Goal: Transaction & Acquisition: Purchase product/service

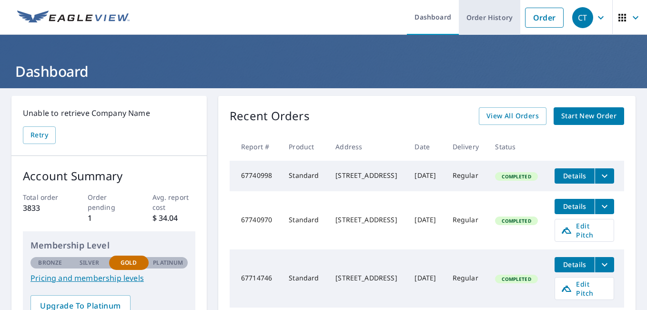
click at [477, 20] on link "Order History" at bounding box center [489, 17] width 61 height 35
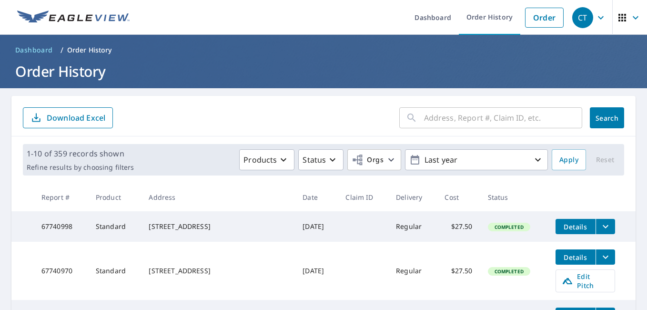
click at [424, 122] on input "text" at bounding box center [503, 117] width 158 height 27
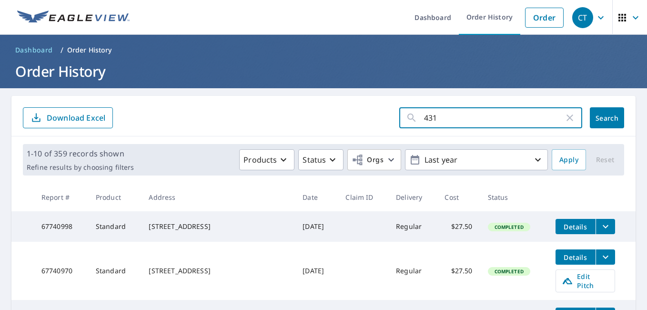
type input "4311"
click button "Search" at bounding box center [607, 117] width 34 height 21
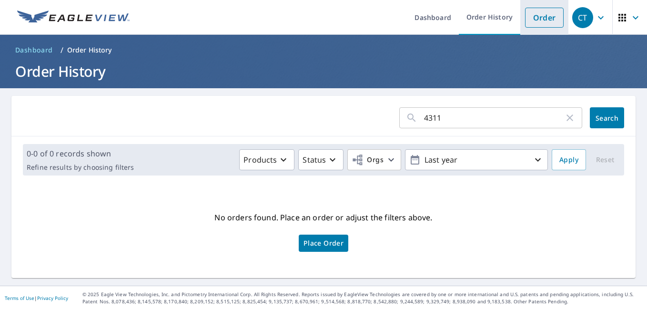
click at [527, 18] on link "Order" at bounding box center [544, 18] width 39 height 20
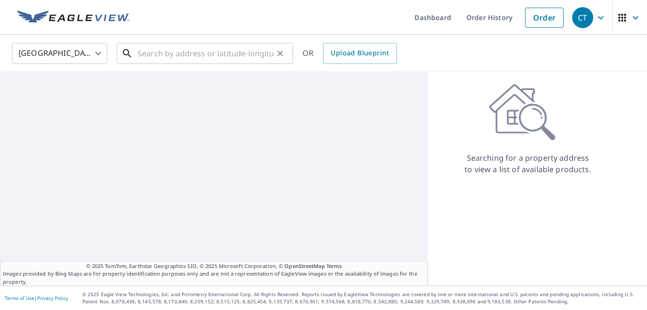
click at [160, 56] on input "text" at bounding box center [206, 53] width 136 height 27
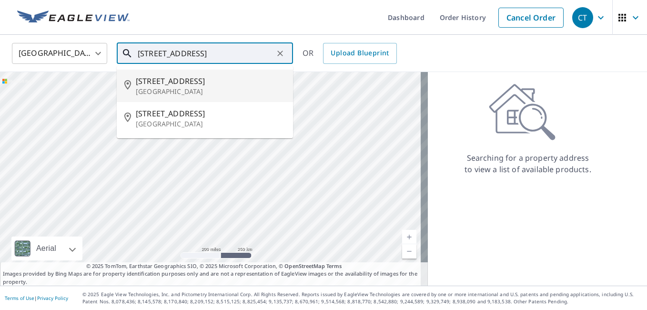
click at [162, 78] on span "[STREET_ADDRESS]" at bounding box center [211, 80] width 150 height 11
type input "[STREET_ADDRESS]"
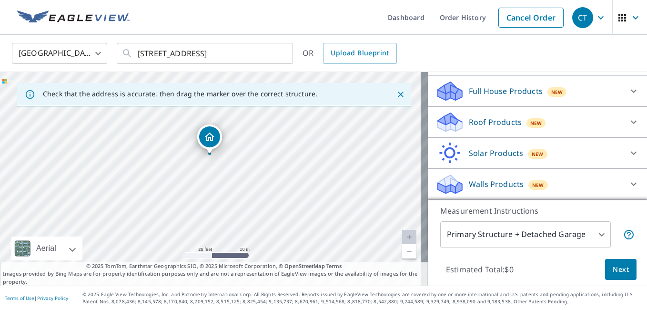
click at [486, 127] on p "Roof Products" at bounding box center [495, 121] width 53 height 11
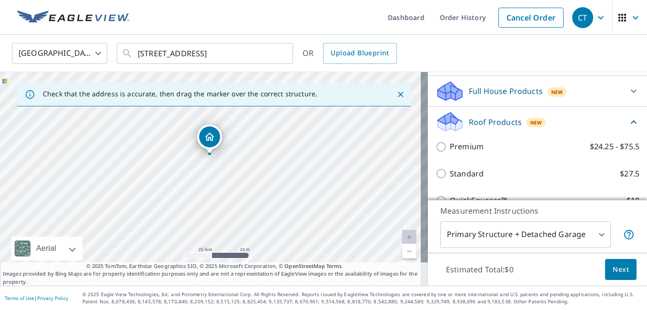
scroll to position [95, 0]
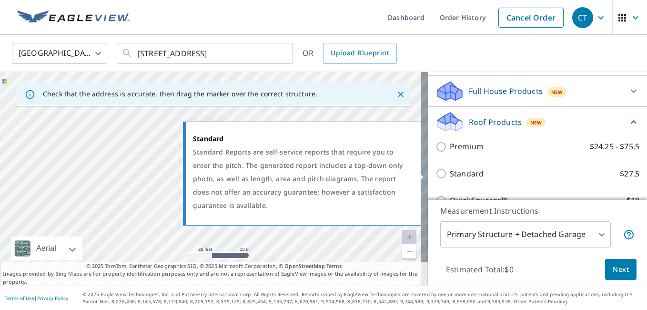
click at [465, 172] on p "Standard" at bounding box center [467, 174] width 34 height 12
click at [450, 172] on input "Standard $27.5" at bounding box center [442, 173] width 14 height 11
checkbox input "true"
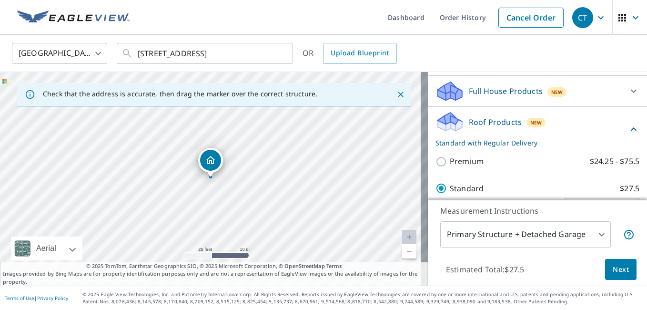
click at [613, 270] on span "Next" at bounding box center [621, 269] width 16 height 12
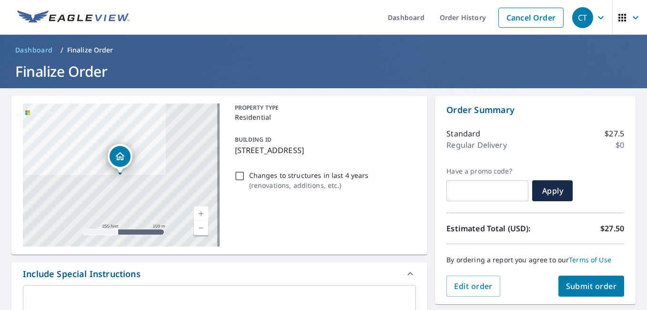
click at [582, 284] on span "Submit order" at bounding box center [591, 286] width 51 height 10
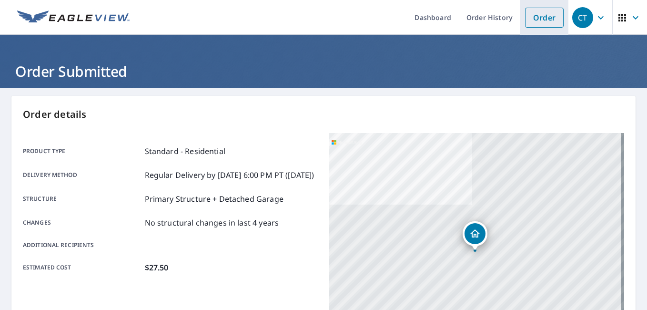
click at [535, 21] on link "Order" at bounding box center [544, 18] width 39 height 20
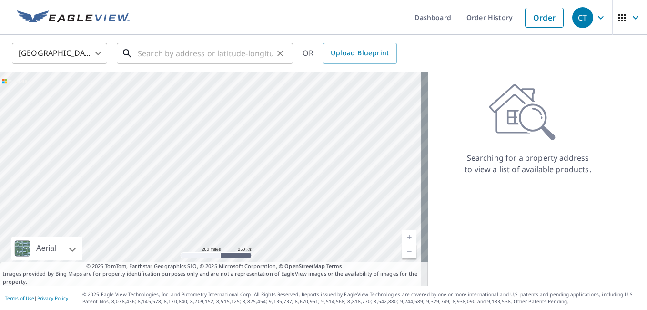
click at [161, 54] on input "text" at bounding box center [206, 53] width 136 height 27
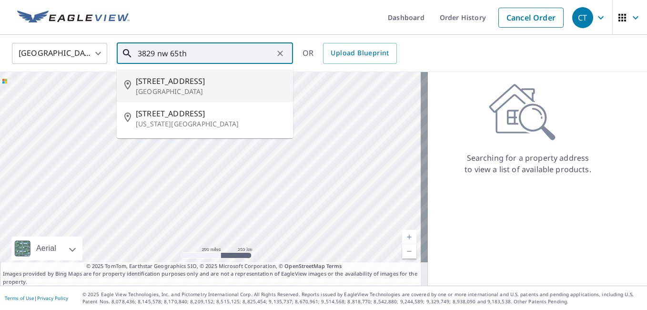
click at [158, 89] on p "[GEOGRAPHIC_DATA]" at bounding box center [211, 92] width 150 height 10
type input "[STREET_ADDRESS]"
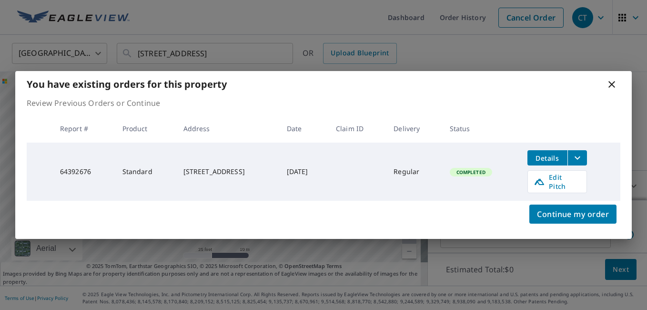
click at [613, 88] on icon at bounding box center [611, 84] width 7 height 7
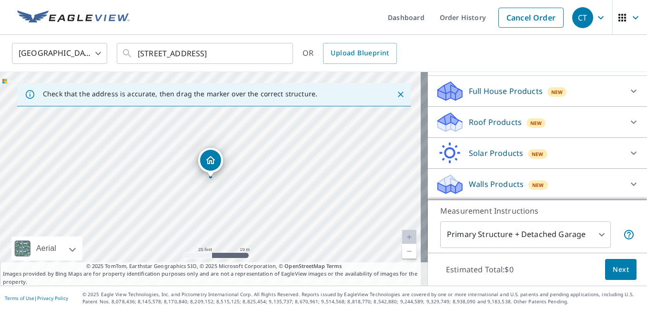
click at [490, 125] on p "Roof Products" at bounding box center [495, 121] width 53 height 11
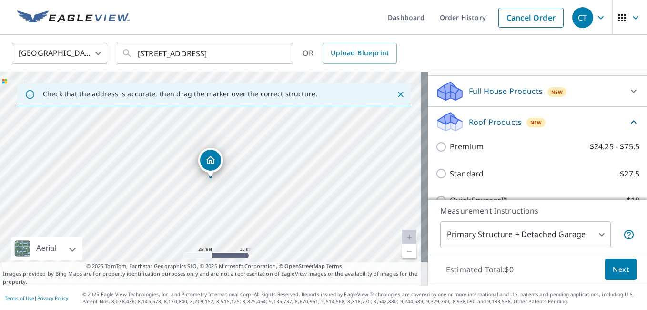
scroll to position [95, 0]
click at [461, 171] on p "Standard" at bounding box center [467, 174] width 34 height 12
click at [450, 171] on input "Standard $27.5" at bounding box center [442, 173] width 14 height 11
checkbox input "true"
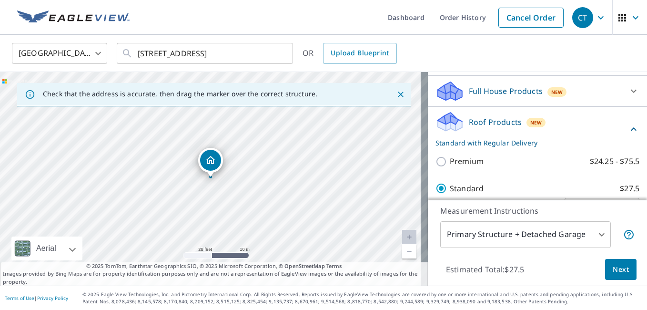
click at [613, 272] on span "Next" at bounding box center [621, 269] width 16 height 12
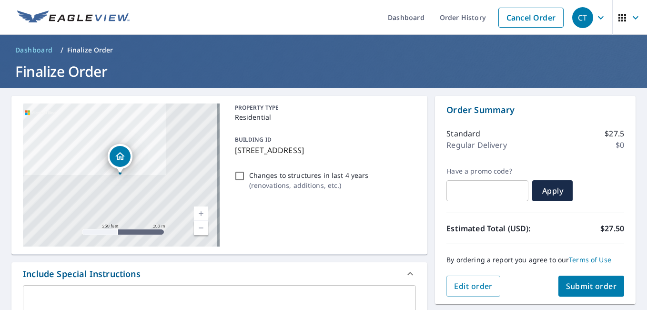
click at [595, 287] on span "Submit order" at bounding box center [591, 286] width 51 height 10
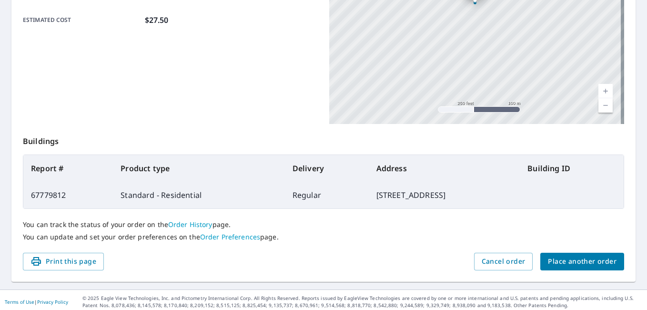
scroll to position [251, 0]
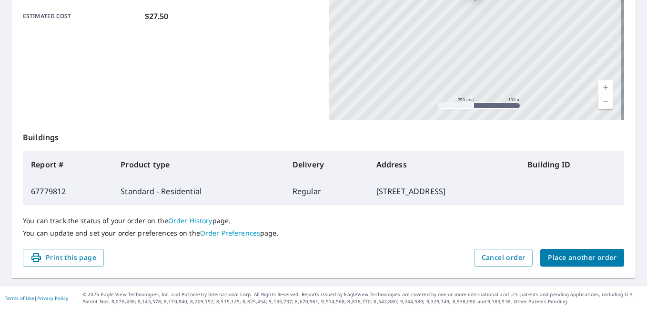
click at [585, 256] on span "Place another order" at bounding box center [582, 258] width 69 height 12
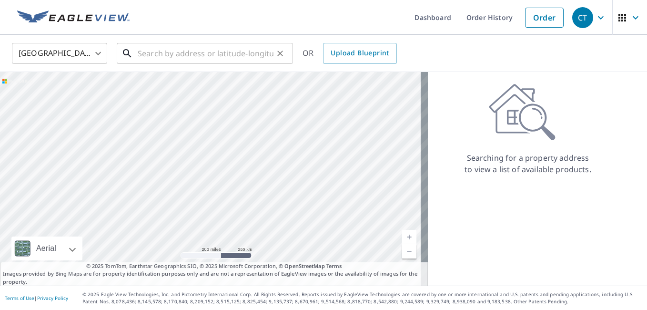
click at [166, 47] on input "text" at bounding box center [206, 53] width 136 height 27
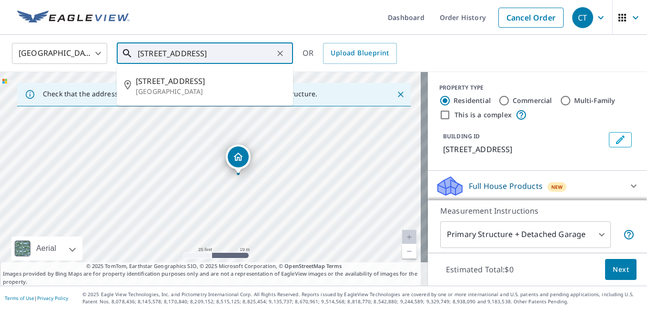
drag, startPoint x: 220, startPoint y: 57, endPoint x: 85, endPoint y: 45, distance: 135.9
click at [85, 45] on div "[GEOGRAPHIC_DATA] [GEOGRAPHIC_DATA] ​ [STREET_ADDRESS] ​ [STREET_ADDRESS] OR Up…" at bounding box center [320, 53] width 631 height 22
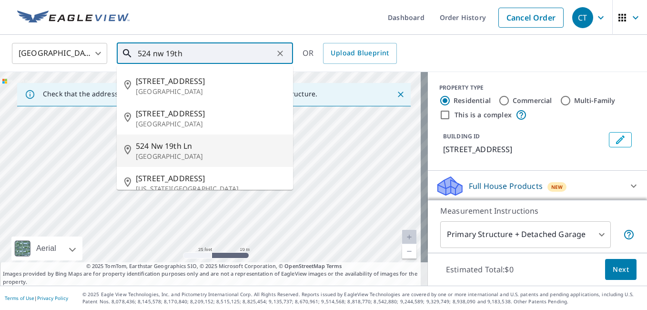
click at [162, 150] on span "524 Nw 19th Ln" at bounding box center [211, 145] width 150 height 11
type input "[STREET_ADDRESS]"
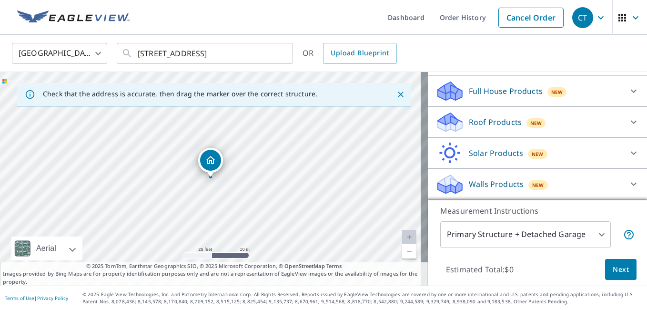
click at [490, 127] on p "Roof Products" at bounding box center [495, 121] width 53 height 11
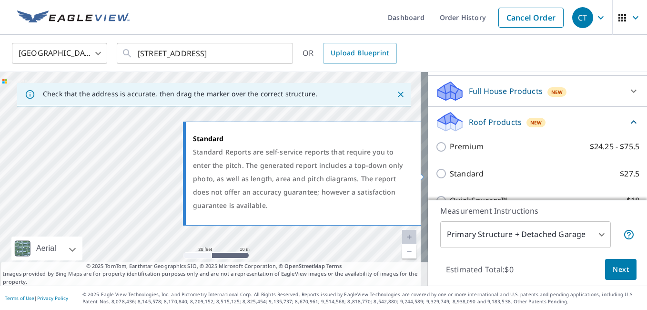
click at [464, 170] on p "Standard" at bounding box center [467, 174] width 34 height 12
click at [450, 170] on input "Standard $27.5" at bounding box center [442, 173] width 14 height 11
checkbox input "true"
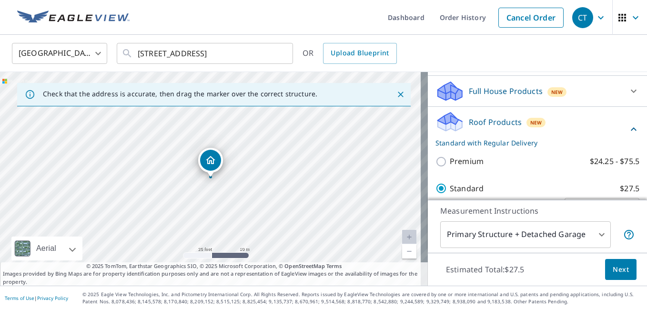
click at [605, 262] on button "Next" at bounding box center [620, 269] width 31 height 21
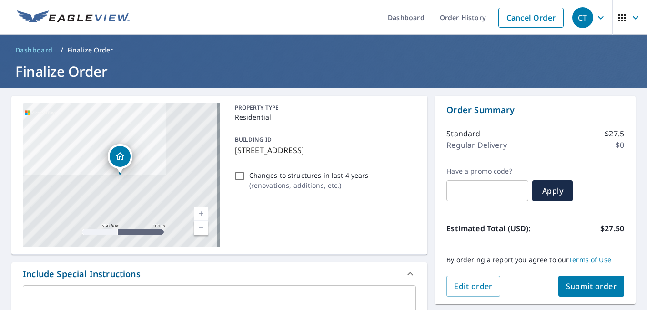
click at [590, 289] on span "Submit order" at bounding box center [591, 286] width 51 height 10
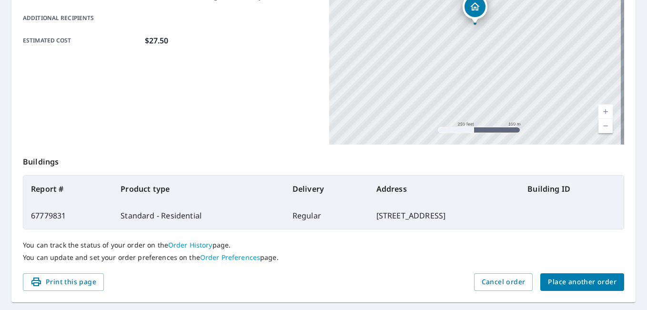
scroll to position [238, 0]
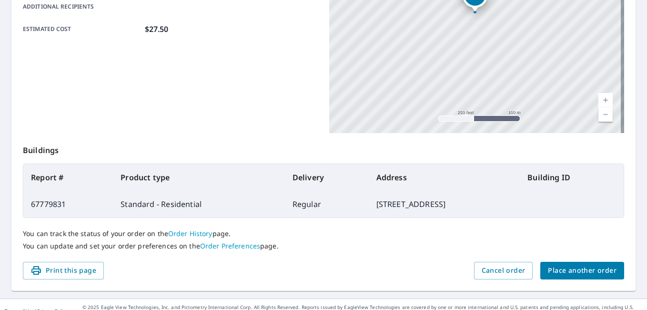
click at [602, 274] on span "Place another order" at bounding box center [582, 270] width 69 height 12
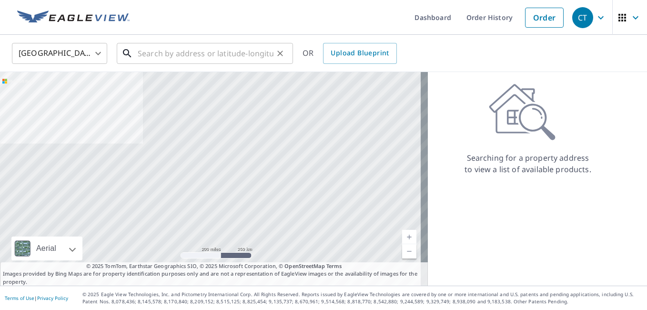
click at [151, 50] on input "text" at bounding box center [206, 53] width 136 height 27
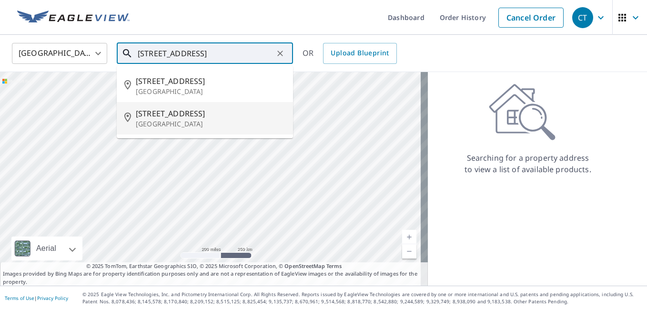
click at [175, 118] on span "[STREET_ADDRESS]" at bounding box center [211, 113] width 150 height 11
type input "[STREET_ADDRESS]"
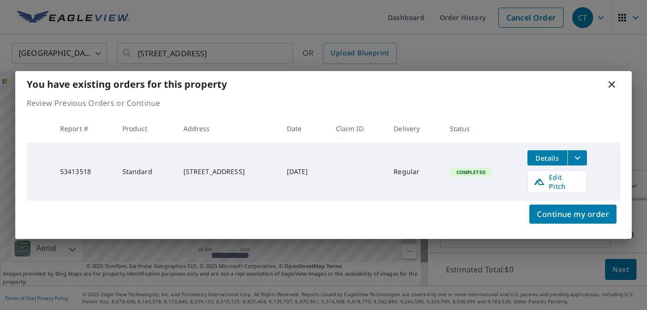
click at [583, 161] on icon "filesDropdownBtn-53413518" at bounding box center [577, 157] width 11 height 11
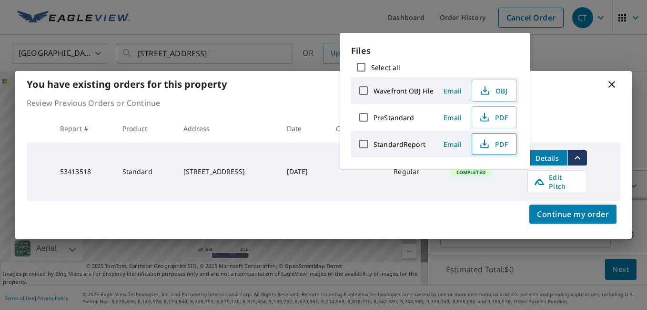
click at [499, 143] on span "PDF" at bounding box center [493, 143] width 30 height 11
